Goal: Information Seeking & Learning: Learn about a topic

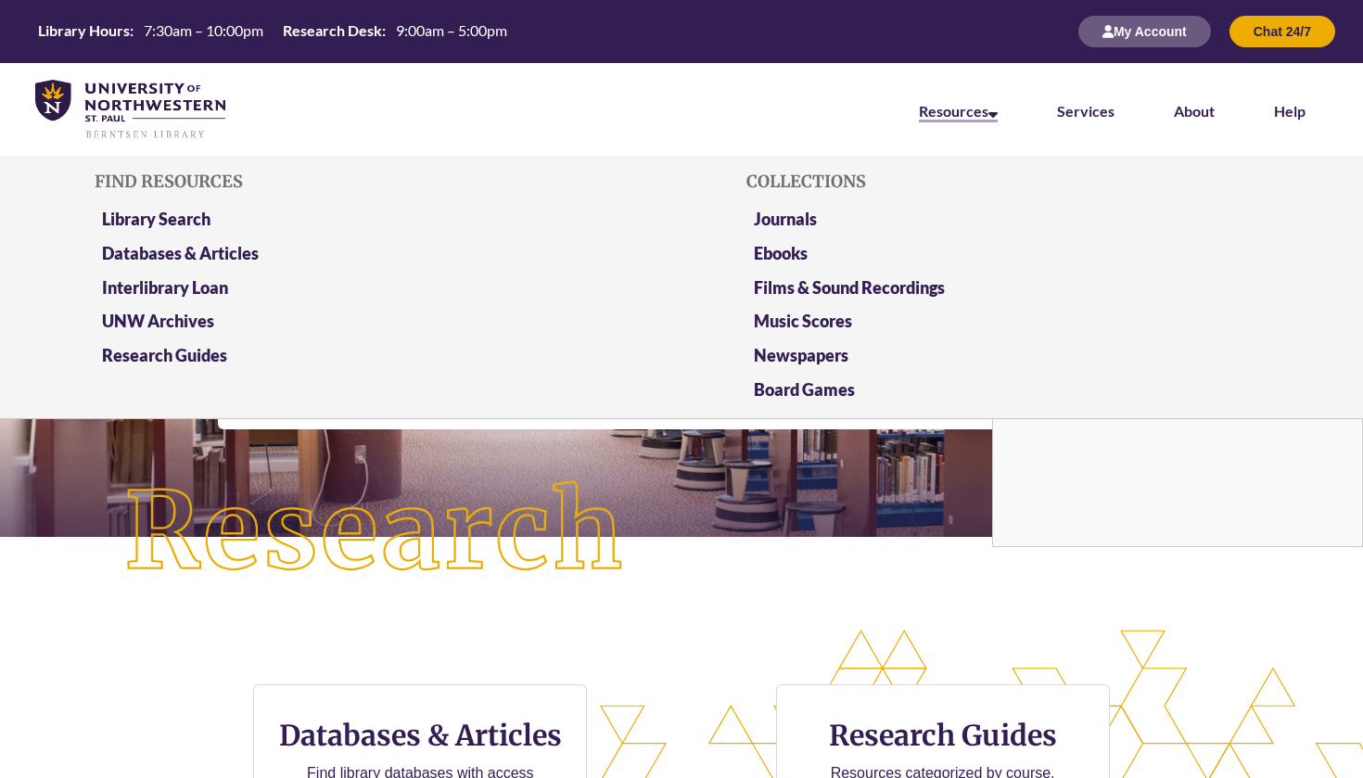
click at [988, 107] on link "Resources" at bounding box center [958, 112] width 79 height 20
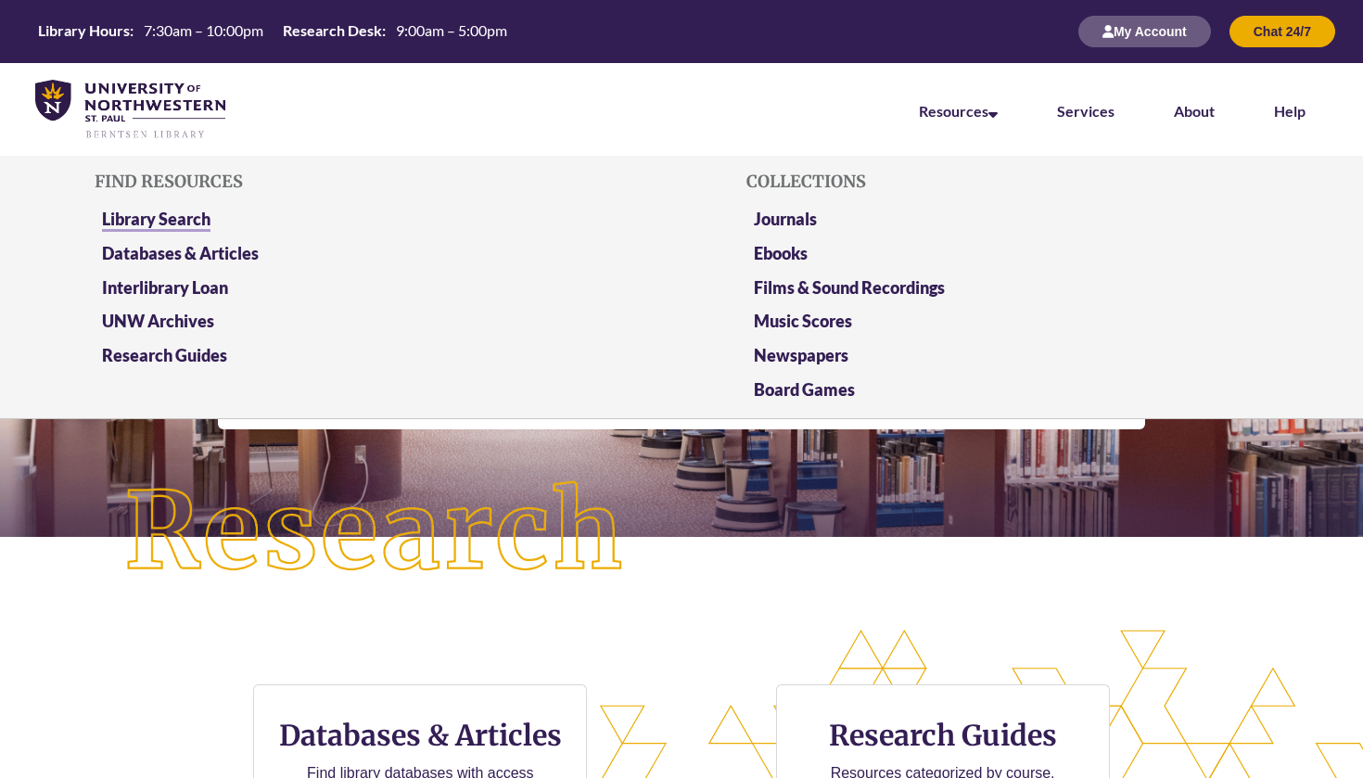
click at [117, 211] on link "Library Search" at bounding box center [156, 220] width 108 height 23
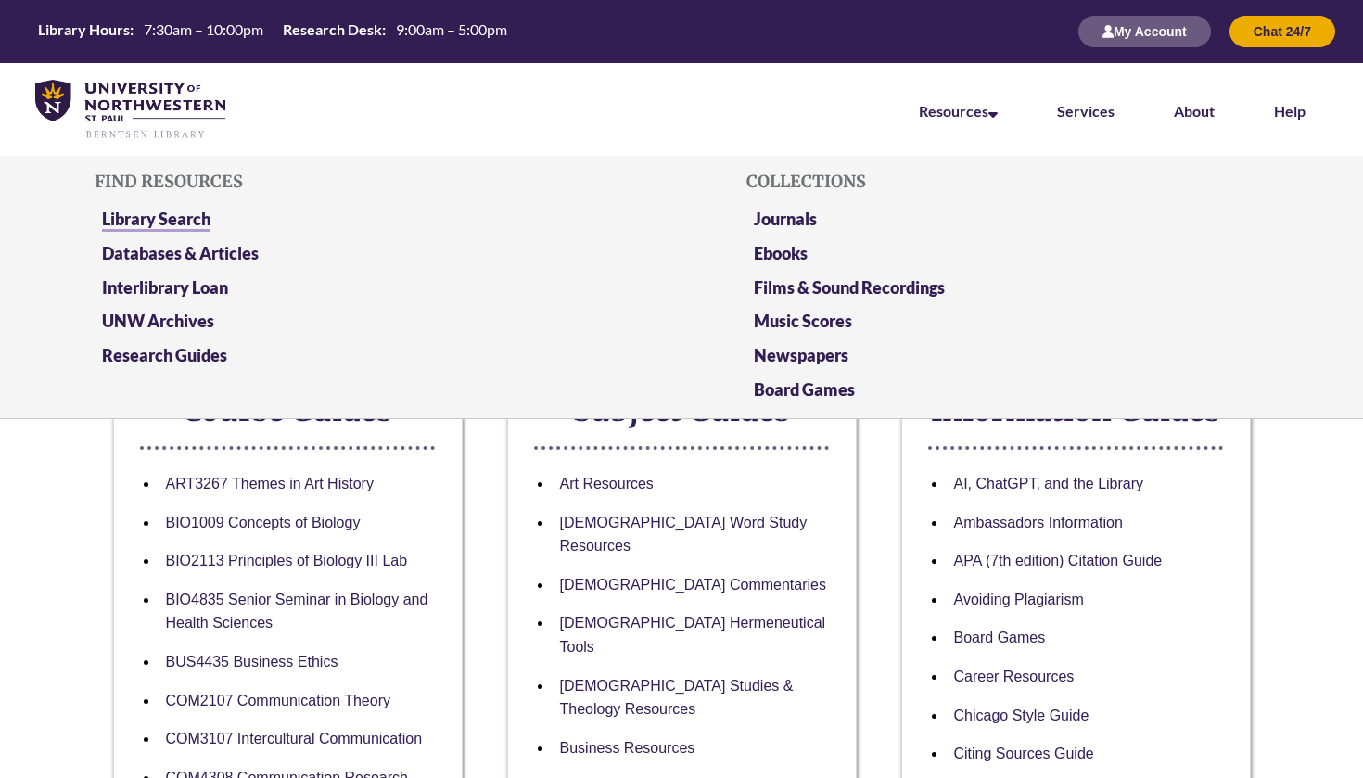
click at [170, 209] on link "Library Search" at bounding box center [156, 220] width 108 height 23
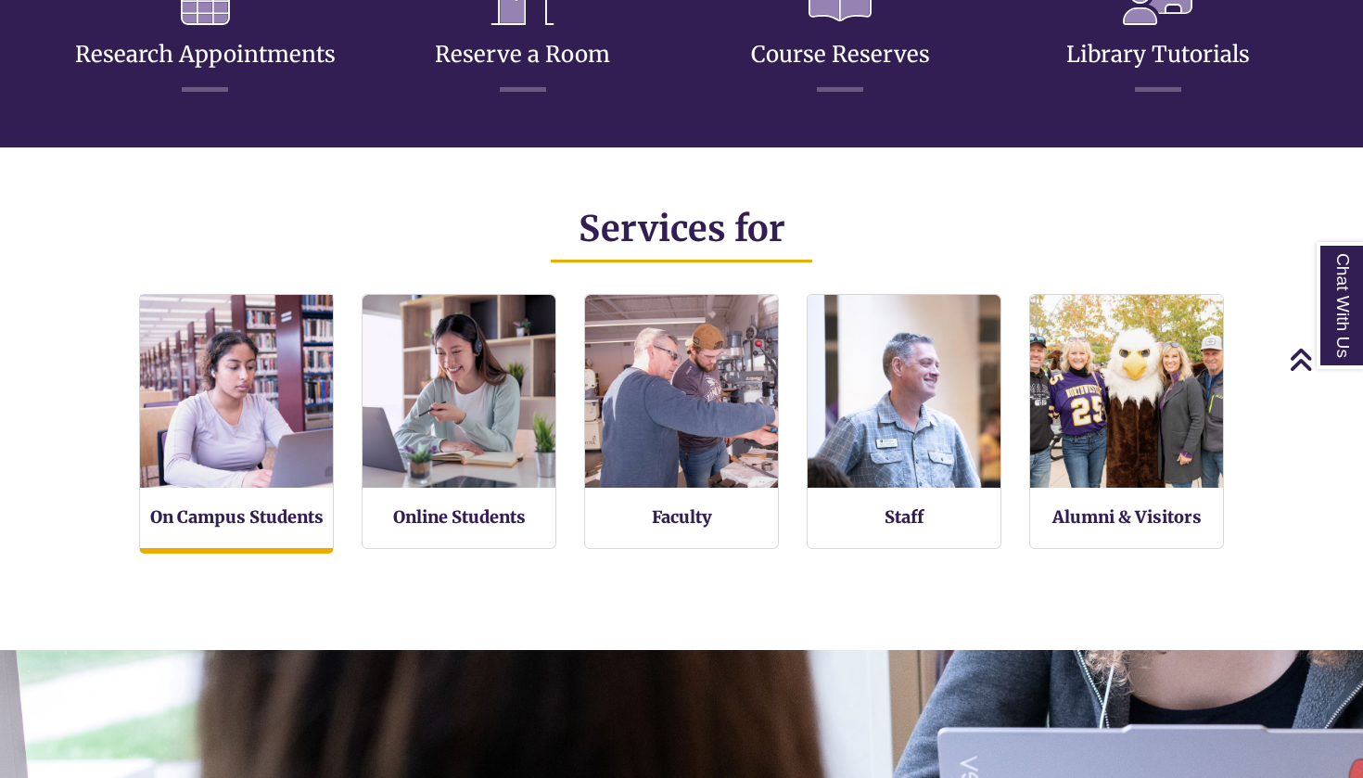
scroll to position [9, 9]
click at [175, 487] on img at bounding box center [237, 392] width 212 height 212
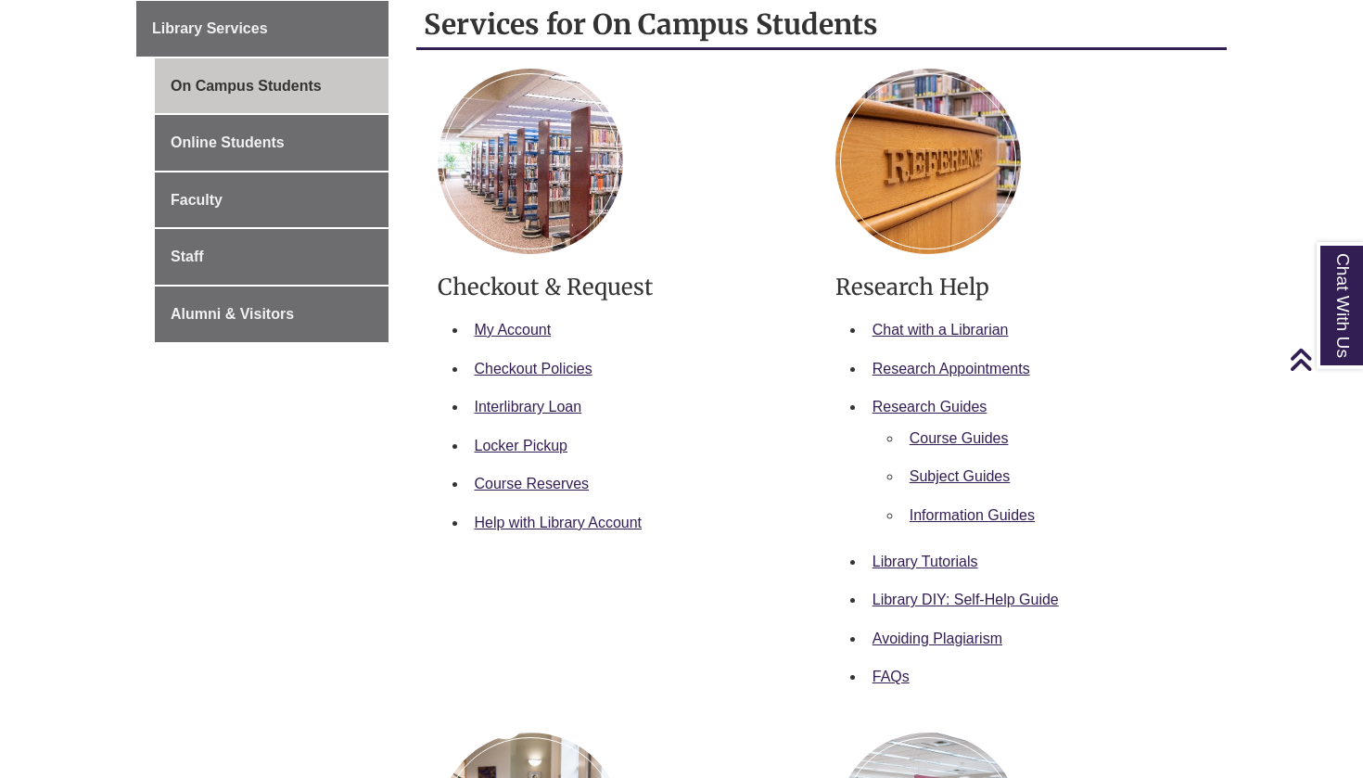
scroll to position [331, 0]
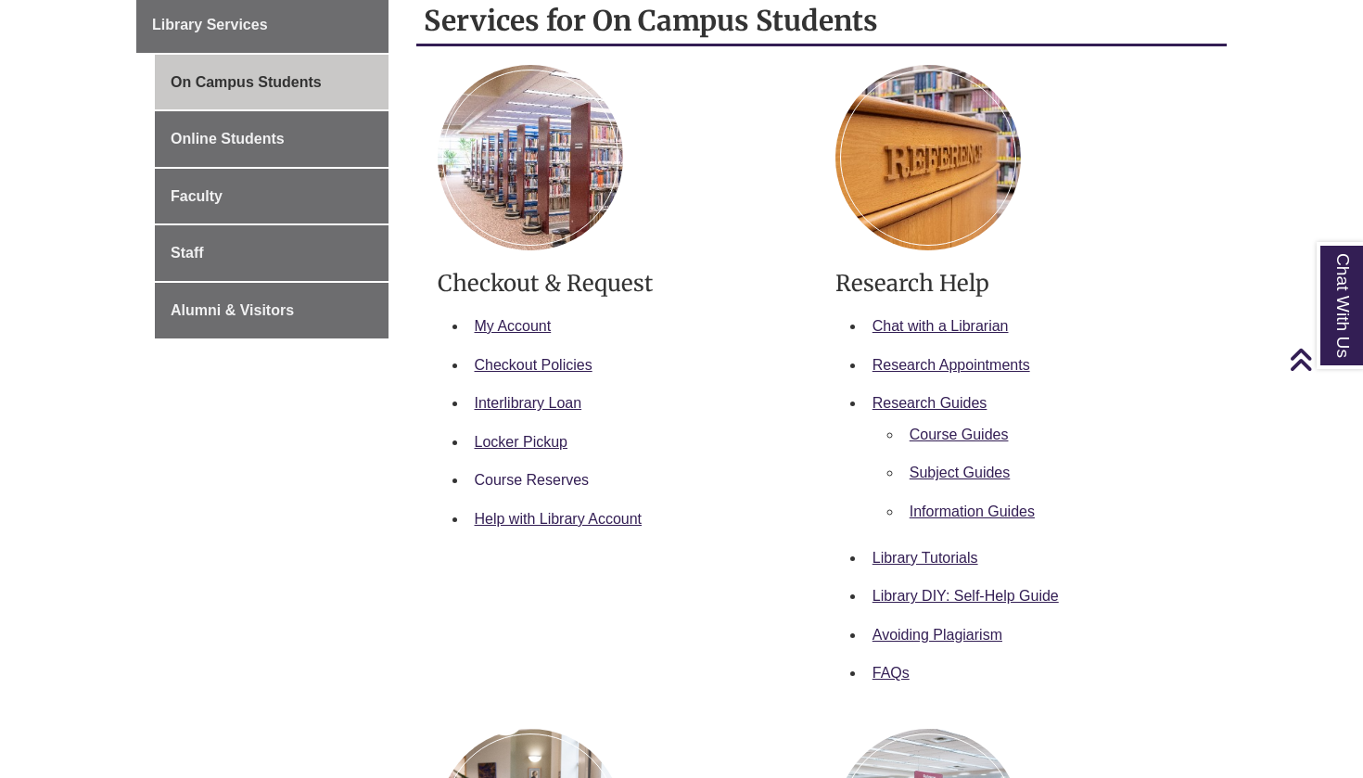
click at [530, 475] on link "Course Reserves" at bounding box center [532, 480] width 115 height 16
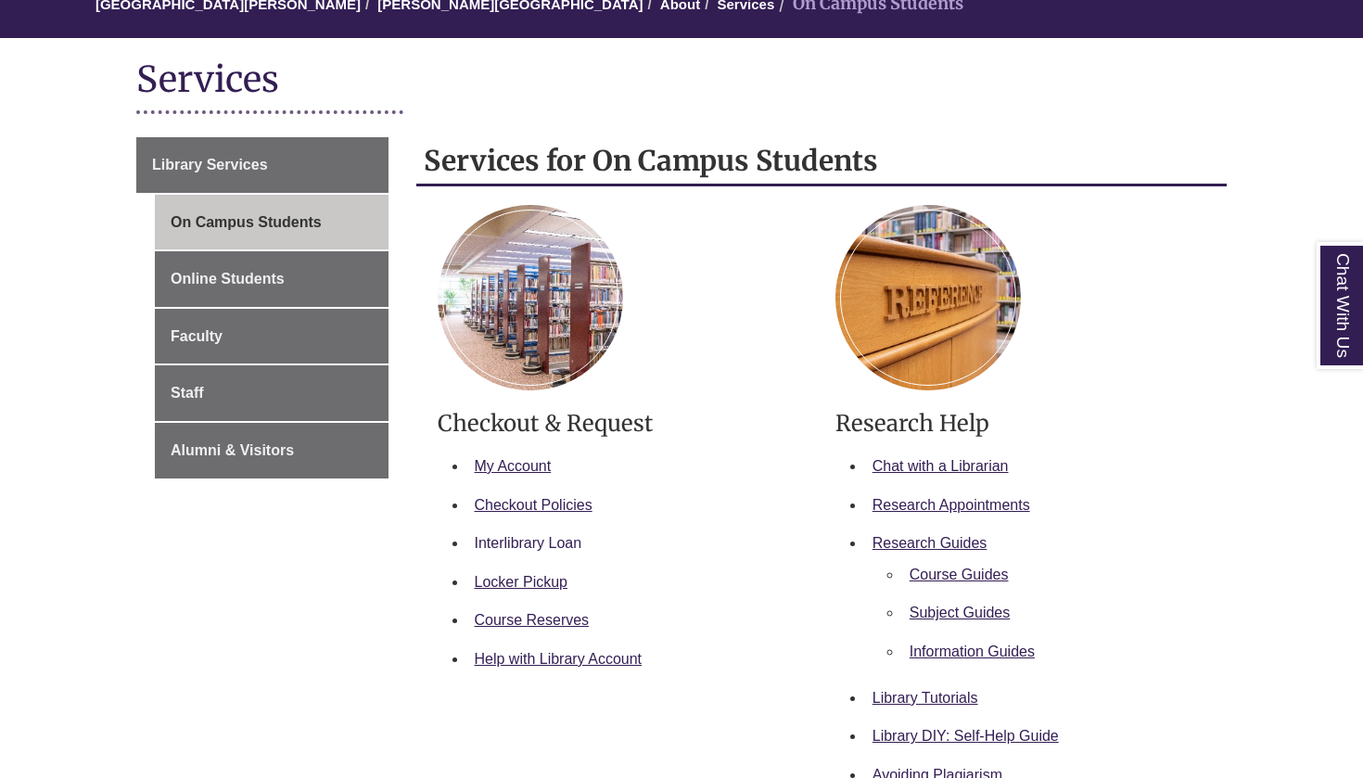
scroll to position [197, 0]
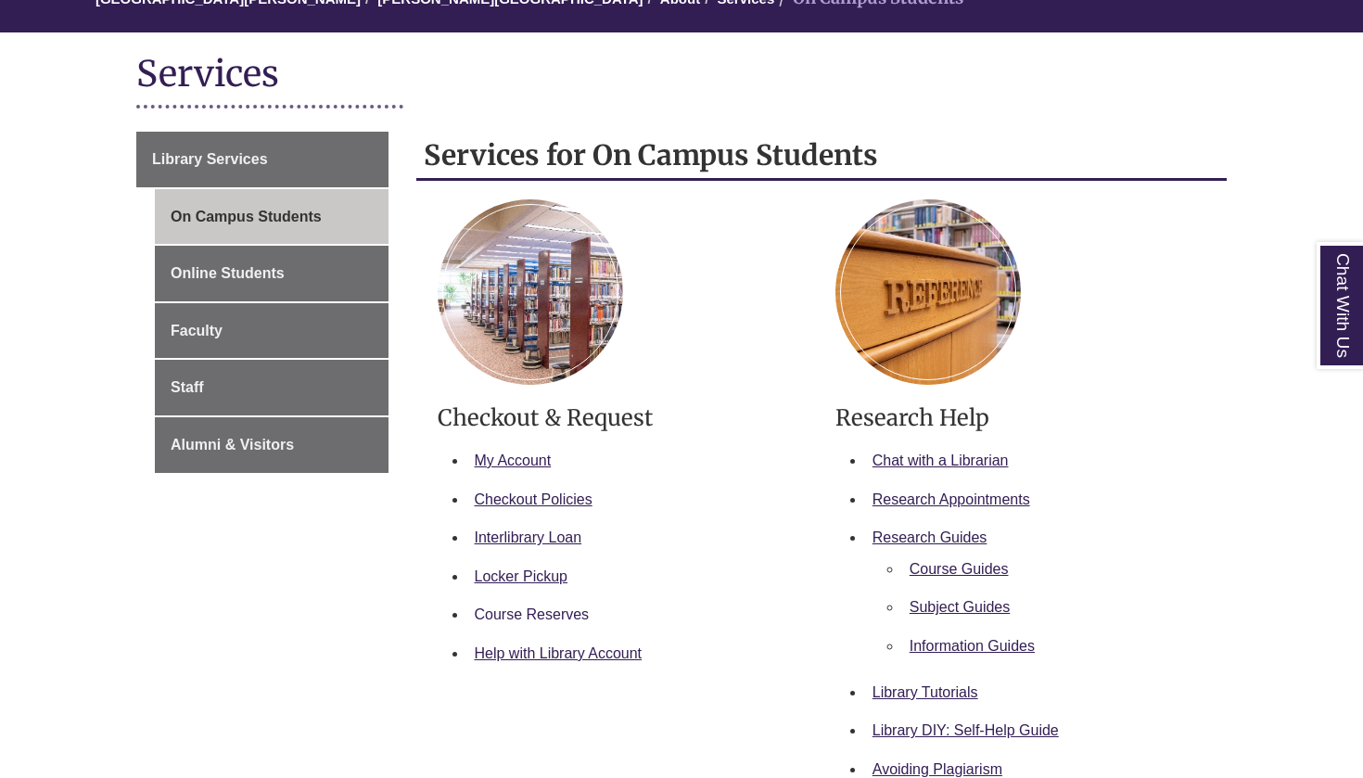
click at [559, 618] on link "Course Reserves" at bounding box center [532, 614] width 115 height 16
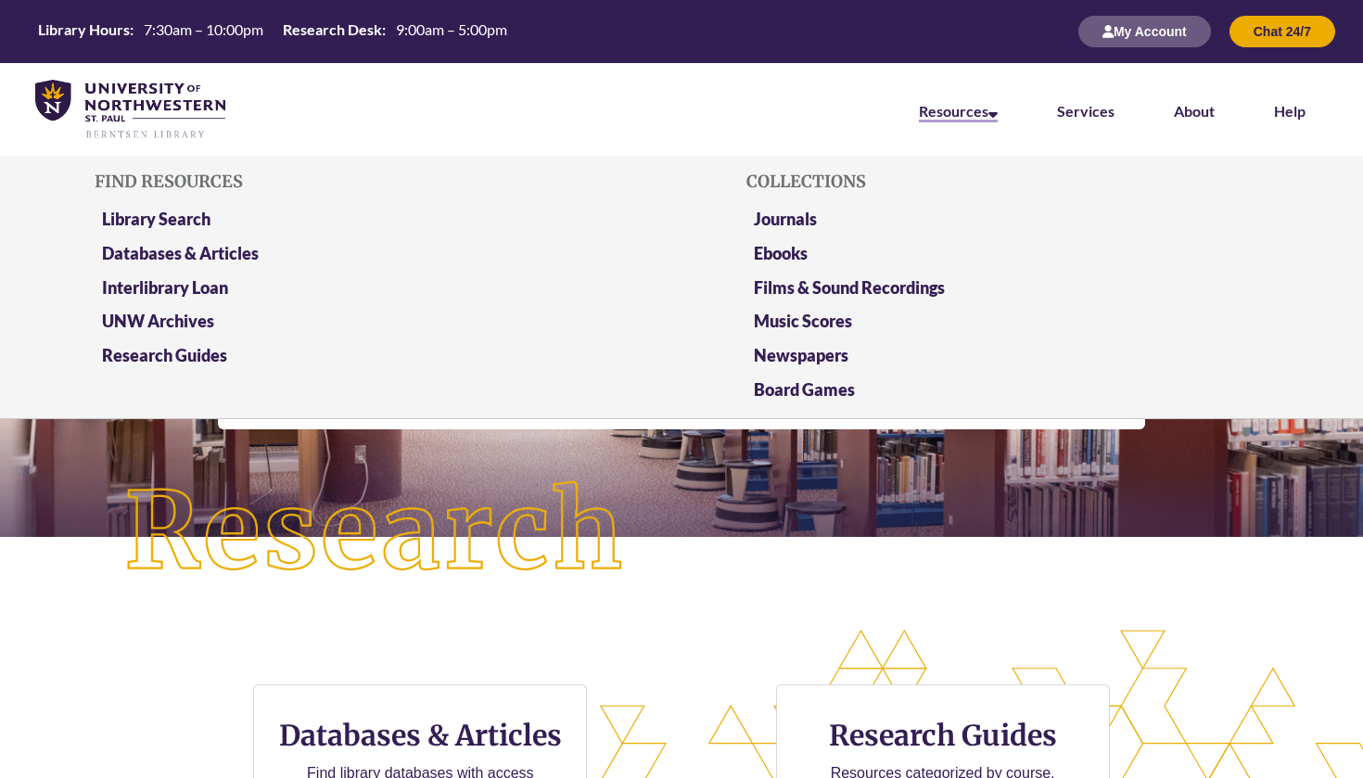
click at [992, 111] on icon at bounding box center [992, 111] width 9 height 15
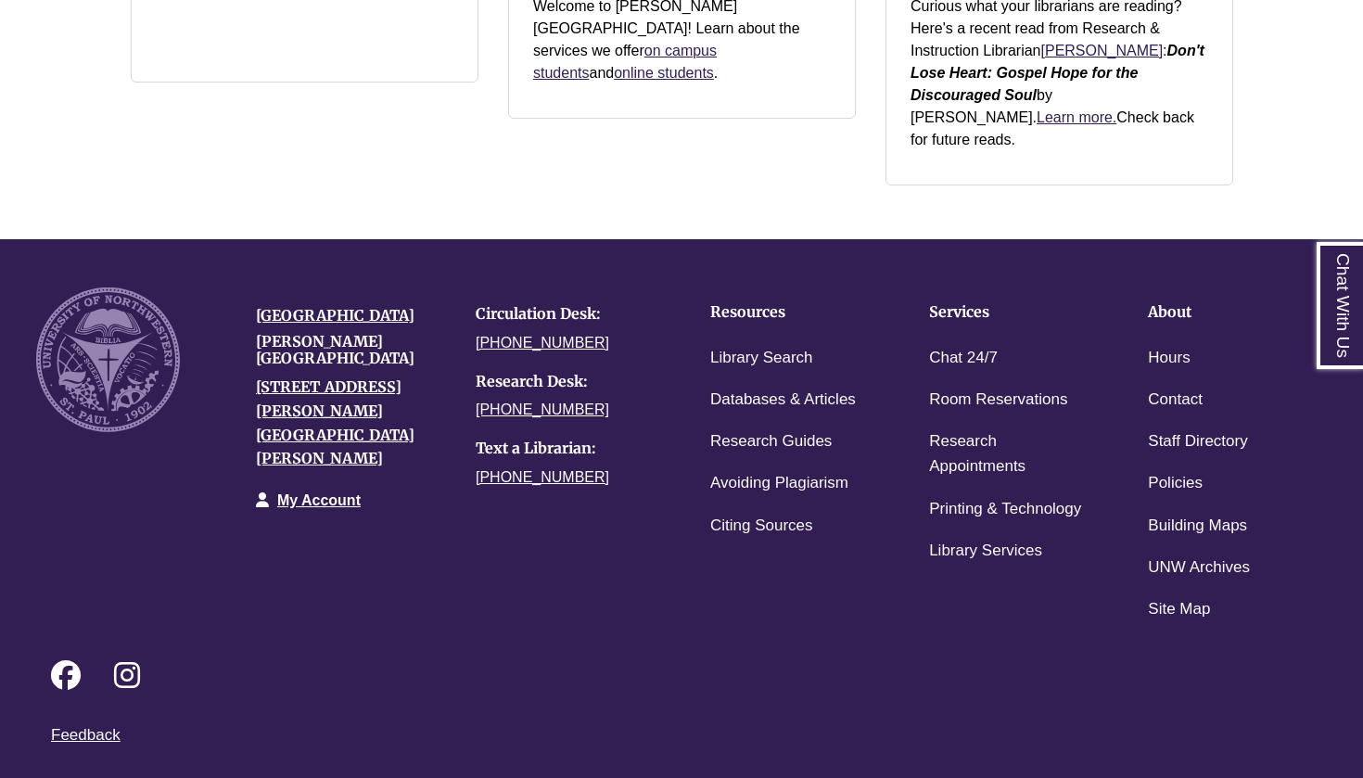
scroll to position [2649, 0]
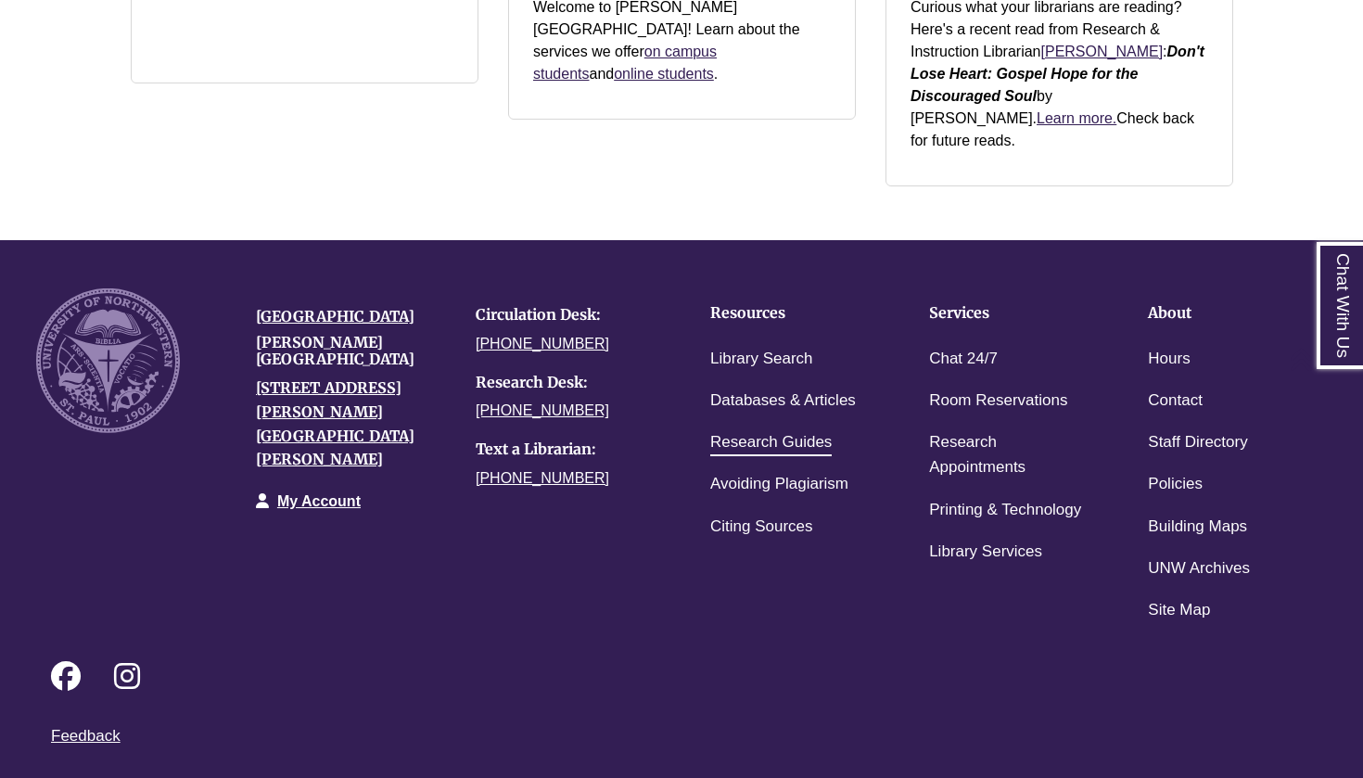
click at [781, 429] on link "Research Guides" at bounding box center [770, 442] width 121 height 27
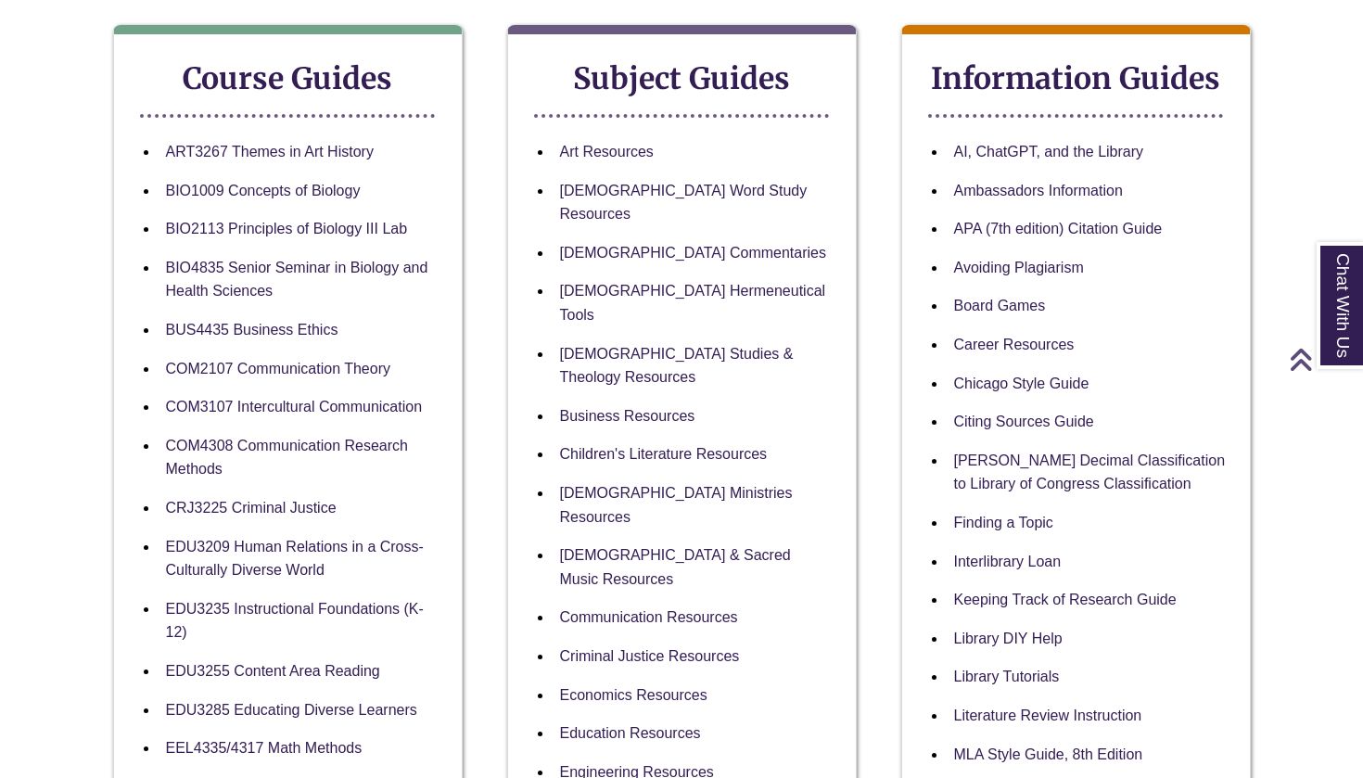
scroll to position [350, 0]
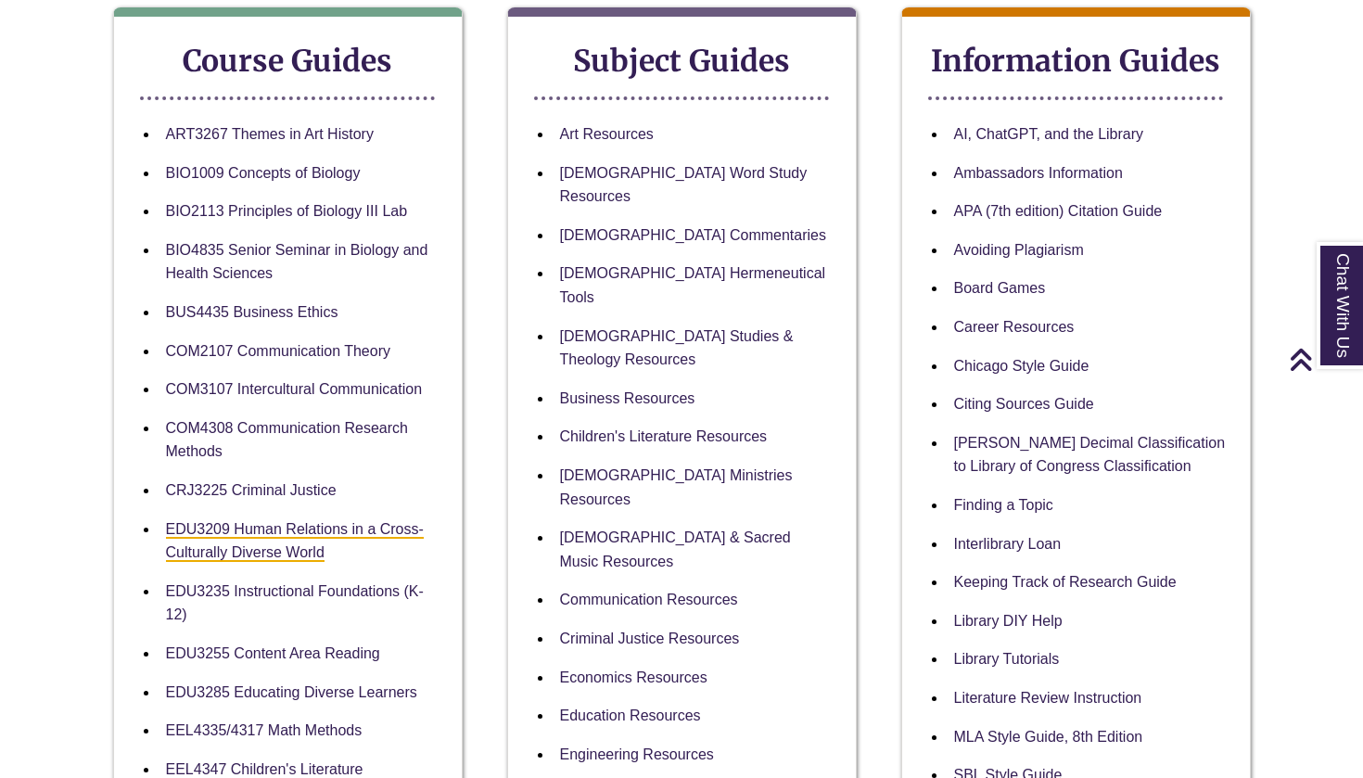
click at [299, 528] on link "EDU3209 Human Relations in a Cross-Culturally Diverse World" at bounding box center [295, 542] width 258 height 42
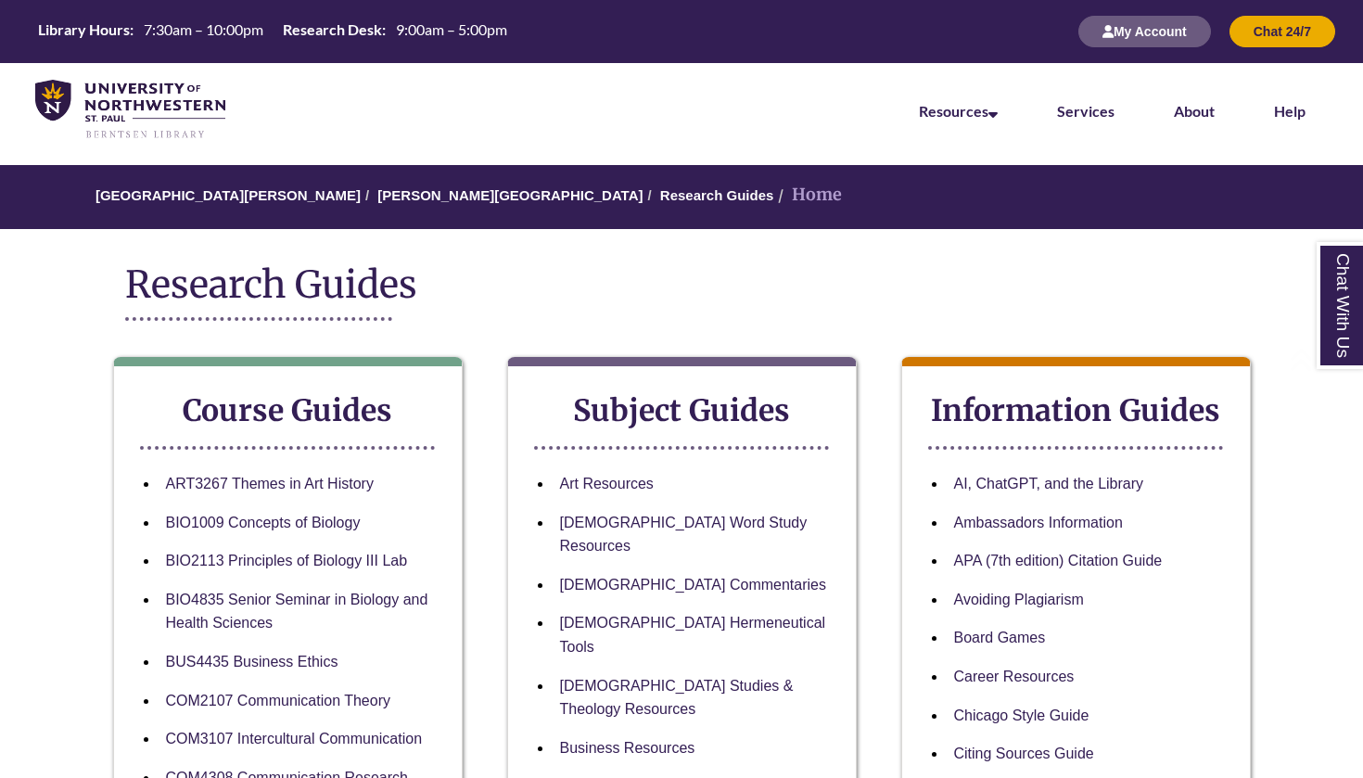
scroll to position [0, 0]
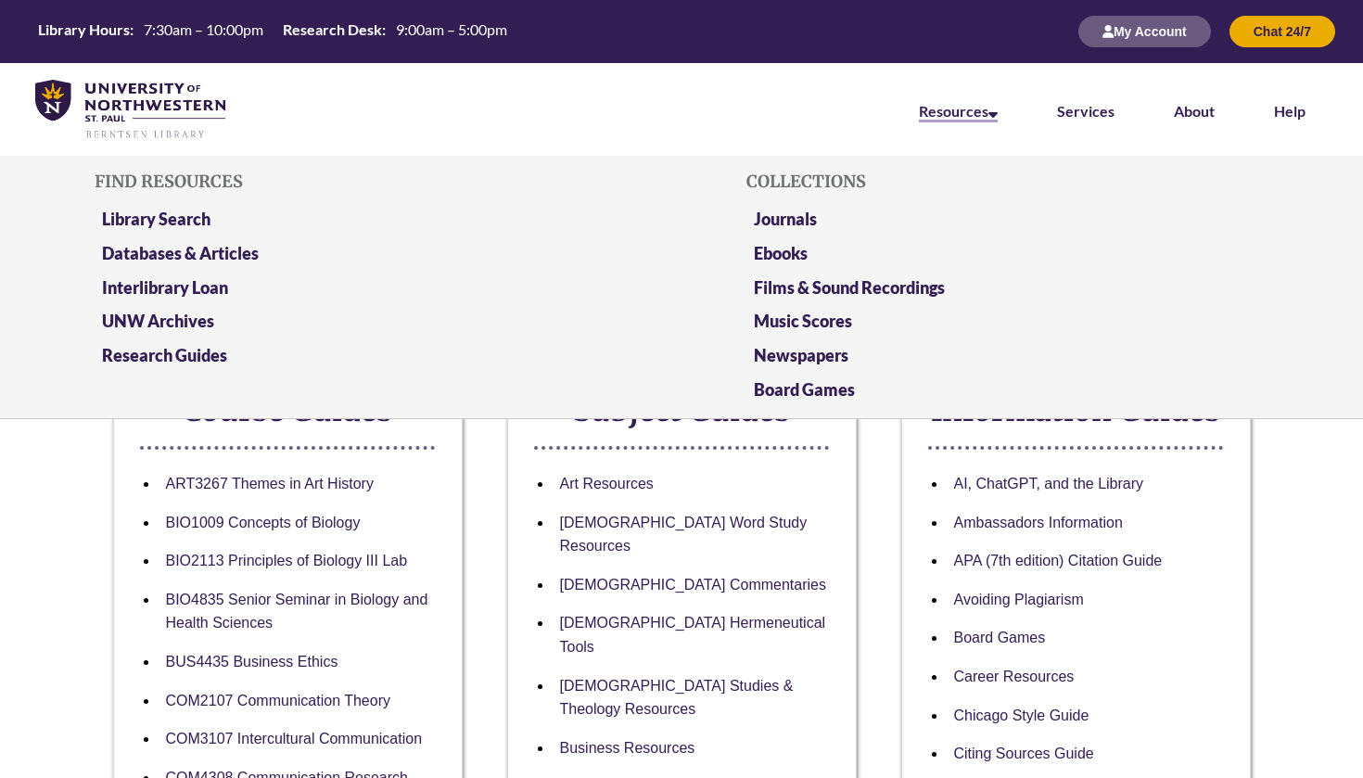
click at [978, 108] on link "Resources" at bounding box center [958, 112] width 79 height 20
click at [172, 219] on link "Library Search" at bounding box center [156, 220] width 108 height 23
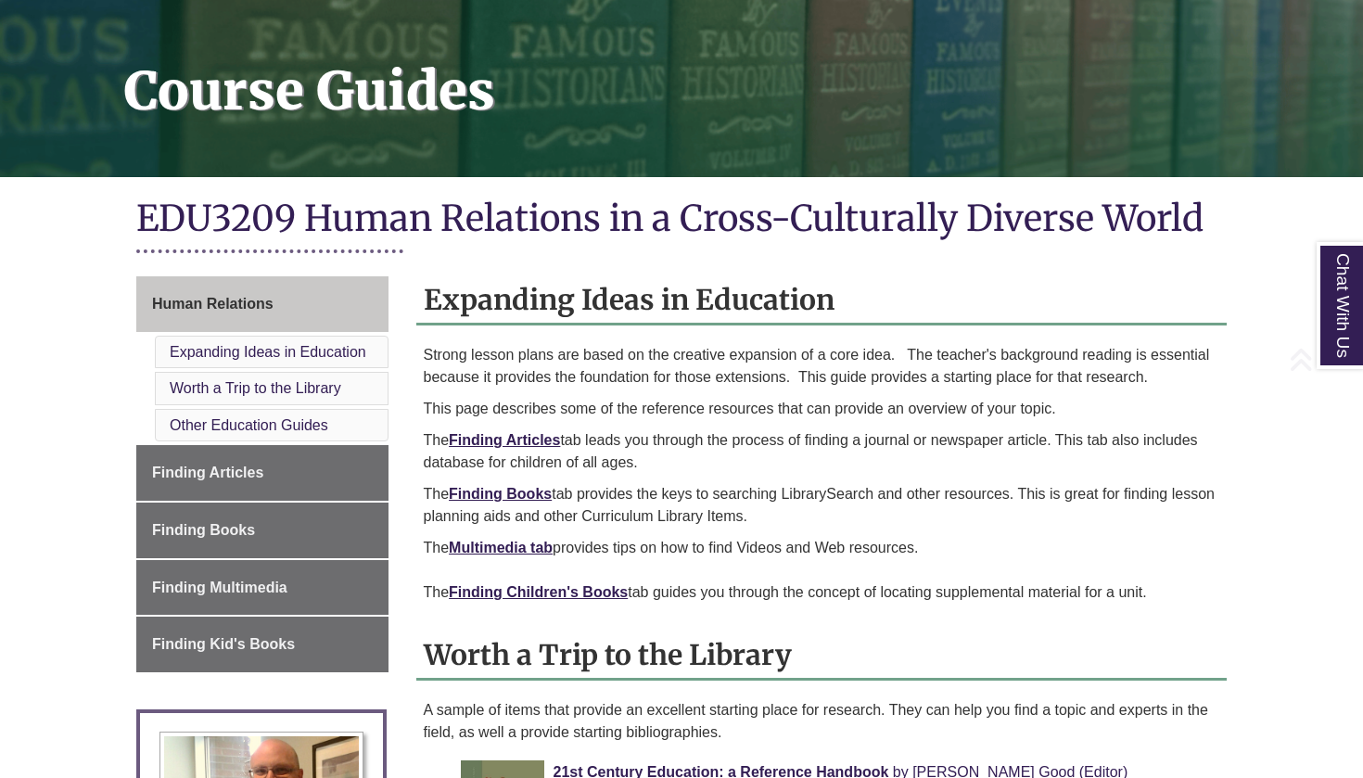
scroll to position [251, 0]
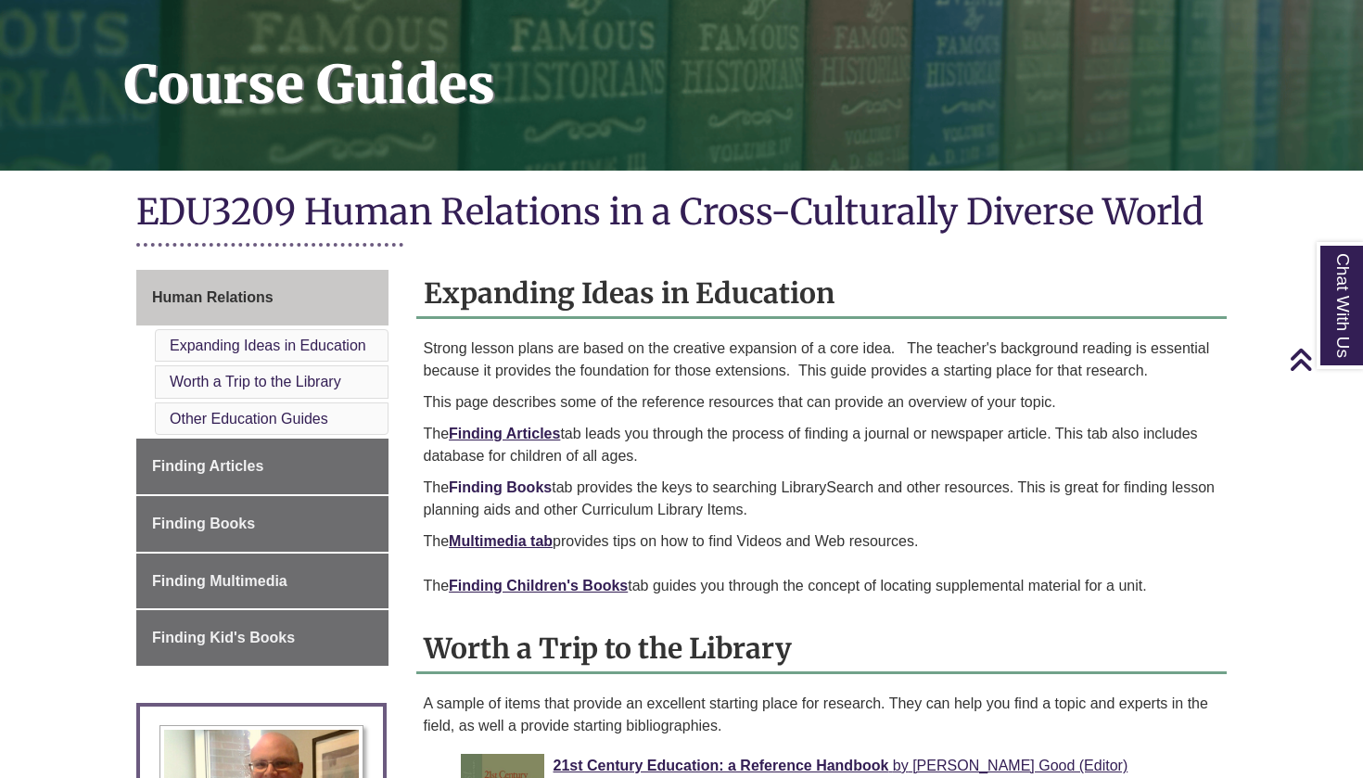
click at [519, 482] on link "Finding Books" at bounding box center [500, 487] width 103 height 16
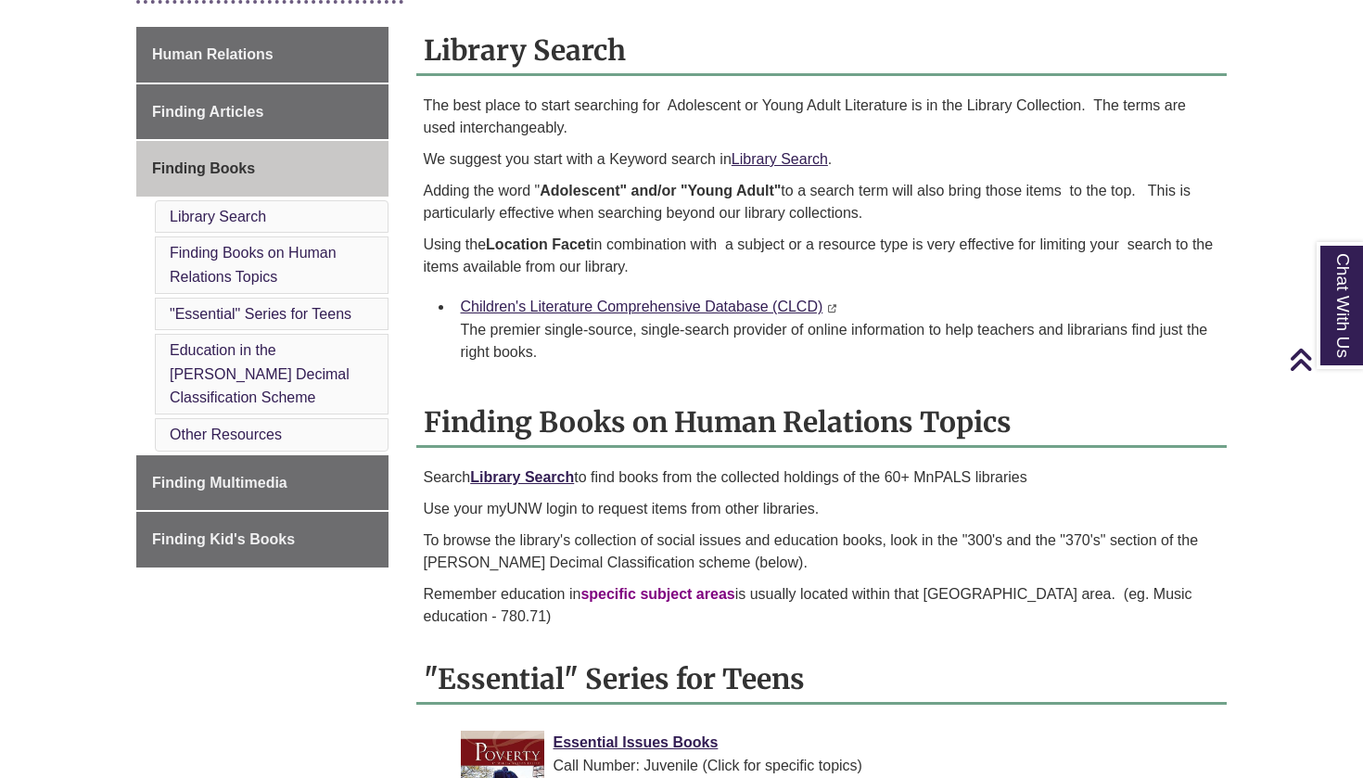
scroll to position [482, 0]
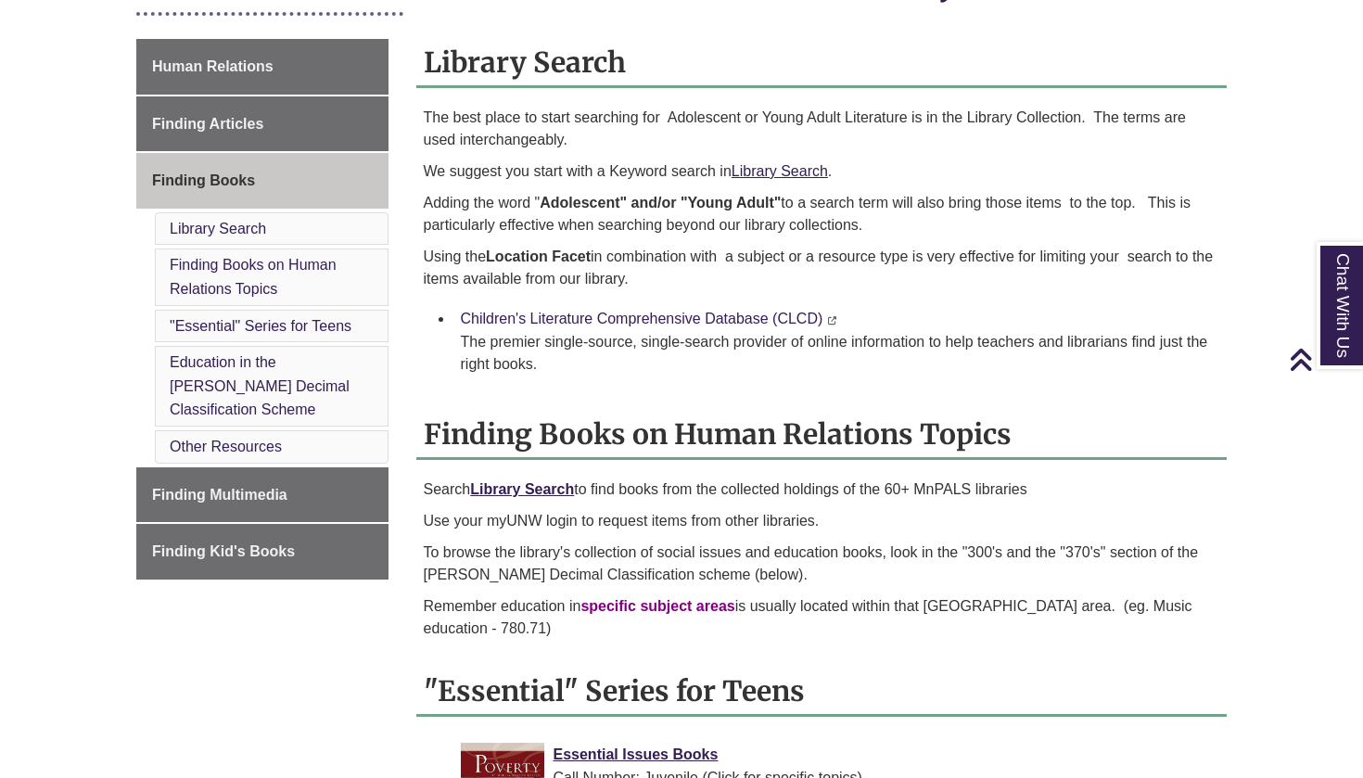
click at [695, 315] on link "Children's Literature Comprehensive Database (CLCD)" at bounding box center [642, 319] width 363 height 16
